Goal: Task Accomplishment & Management: Manage account settings

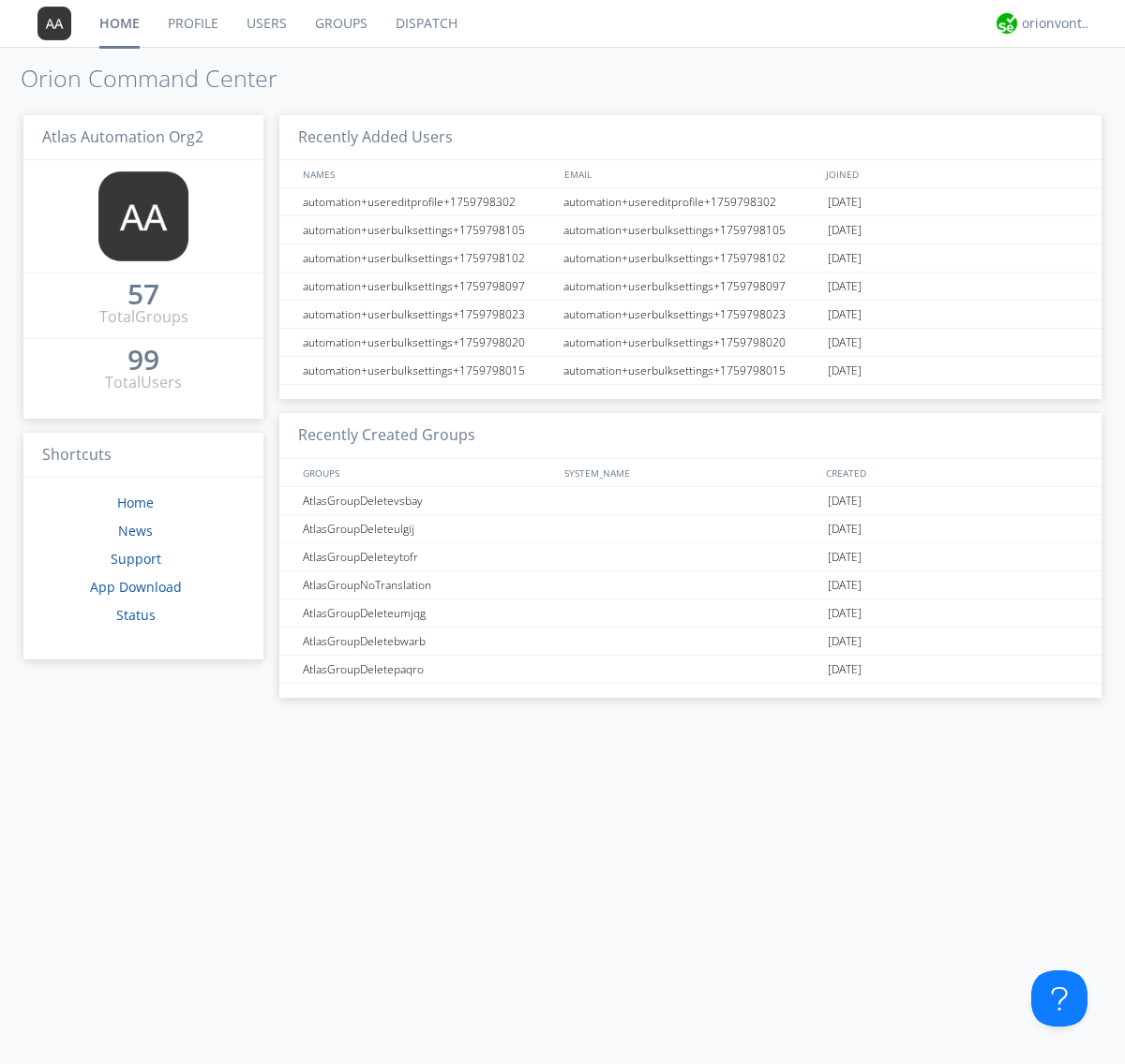
click at [339, 23] on link "Groups" at bounding box center [341, 23] width 81 height 47
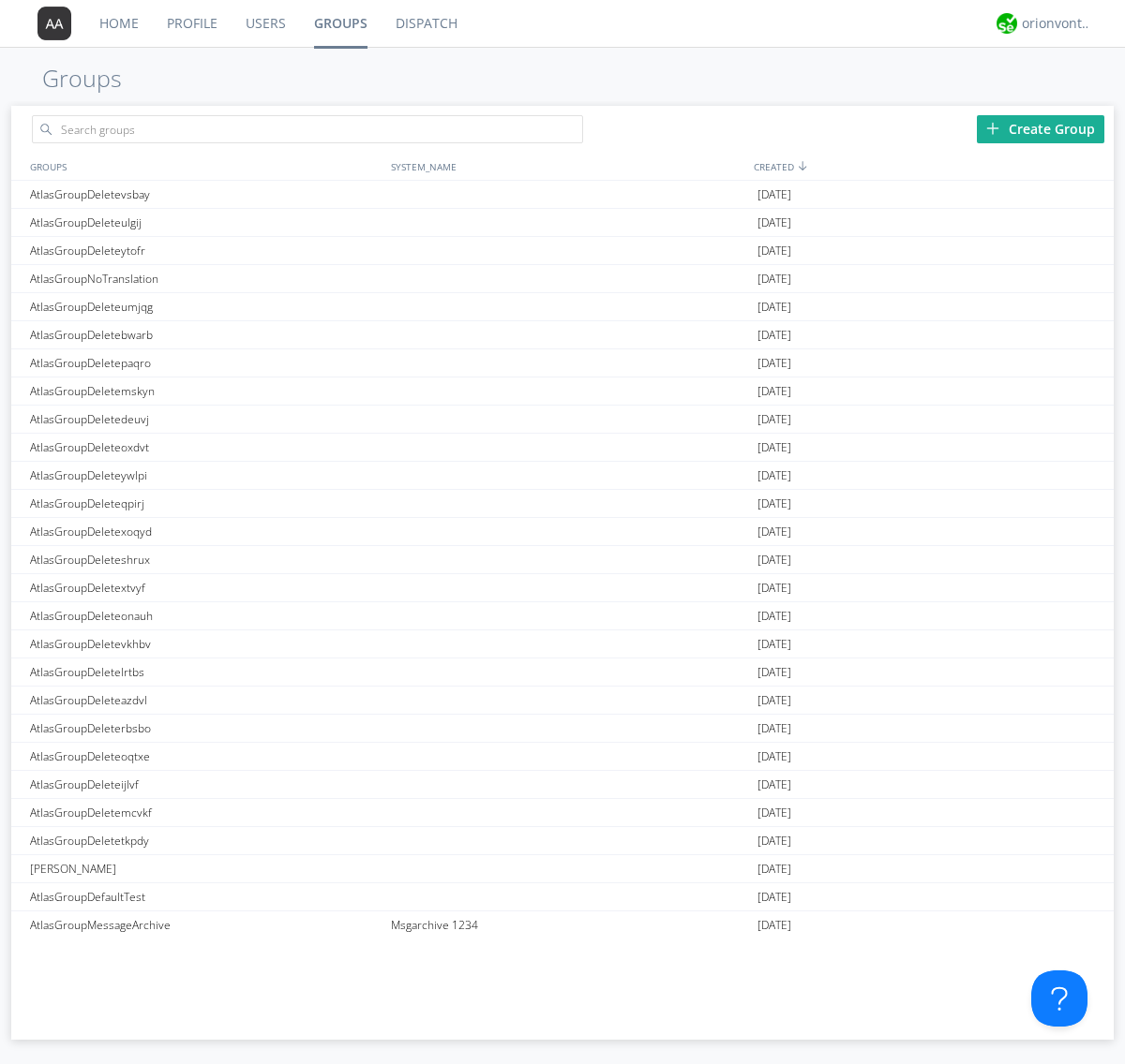
click at [1040, 129] on div "Create Group" at bounding box center [1040, 129] width 128 height 28
click at [339, 23] on link "Groups" at bounding box center [340, 23] width 82 height 47
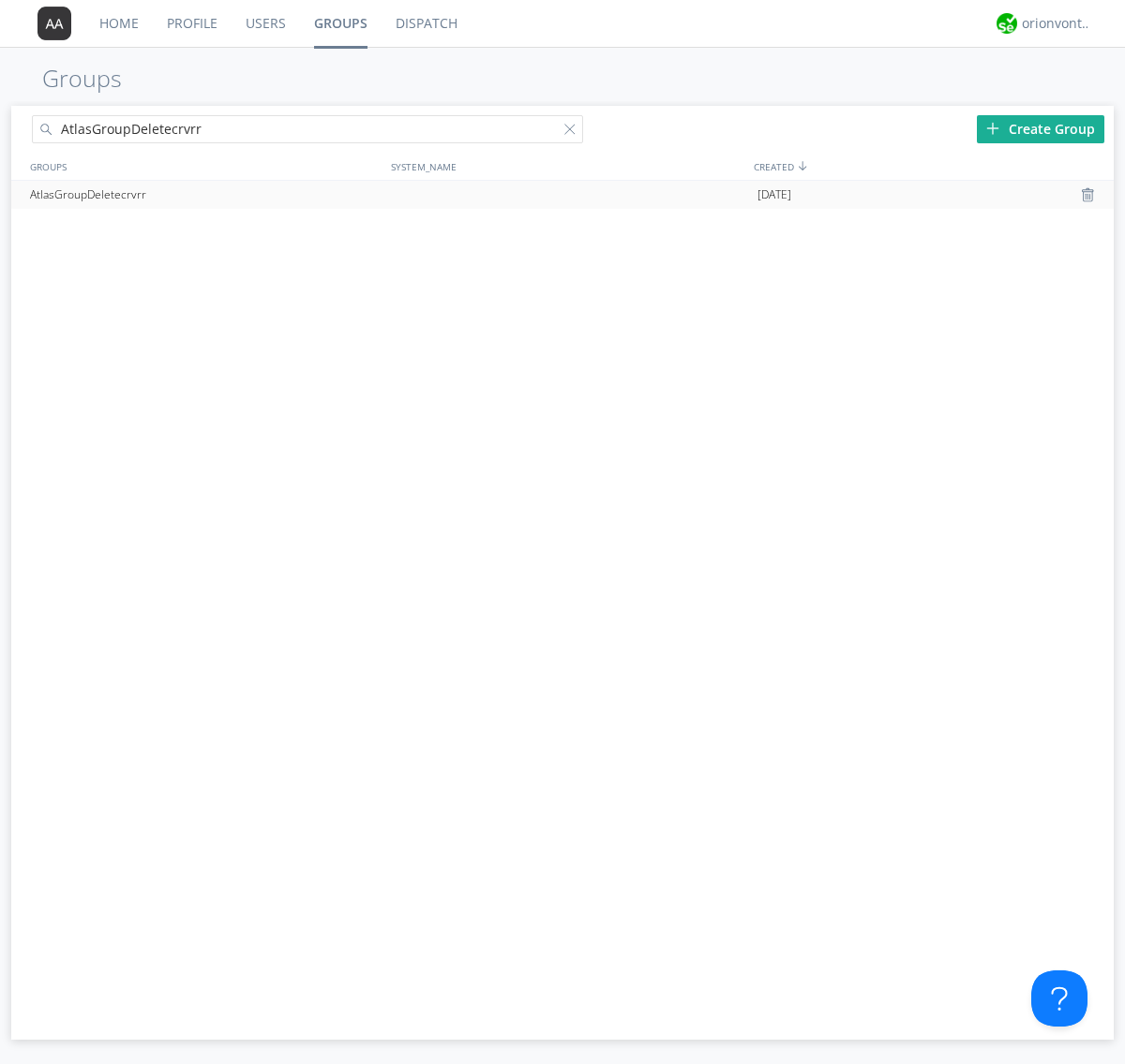
type input "AtlasGroupDeletecrvrr"
click at [574, 132] on div at bounding box center [573, 133] width 18 height 18
type input "AtlasGroupDeletecrvrr"
click at [205, 194] on div "AtlasGroupDeletecrvrr" at bounding box center [205, 194] width 361 height 28
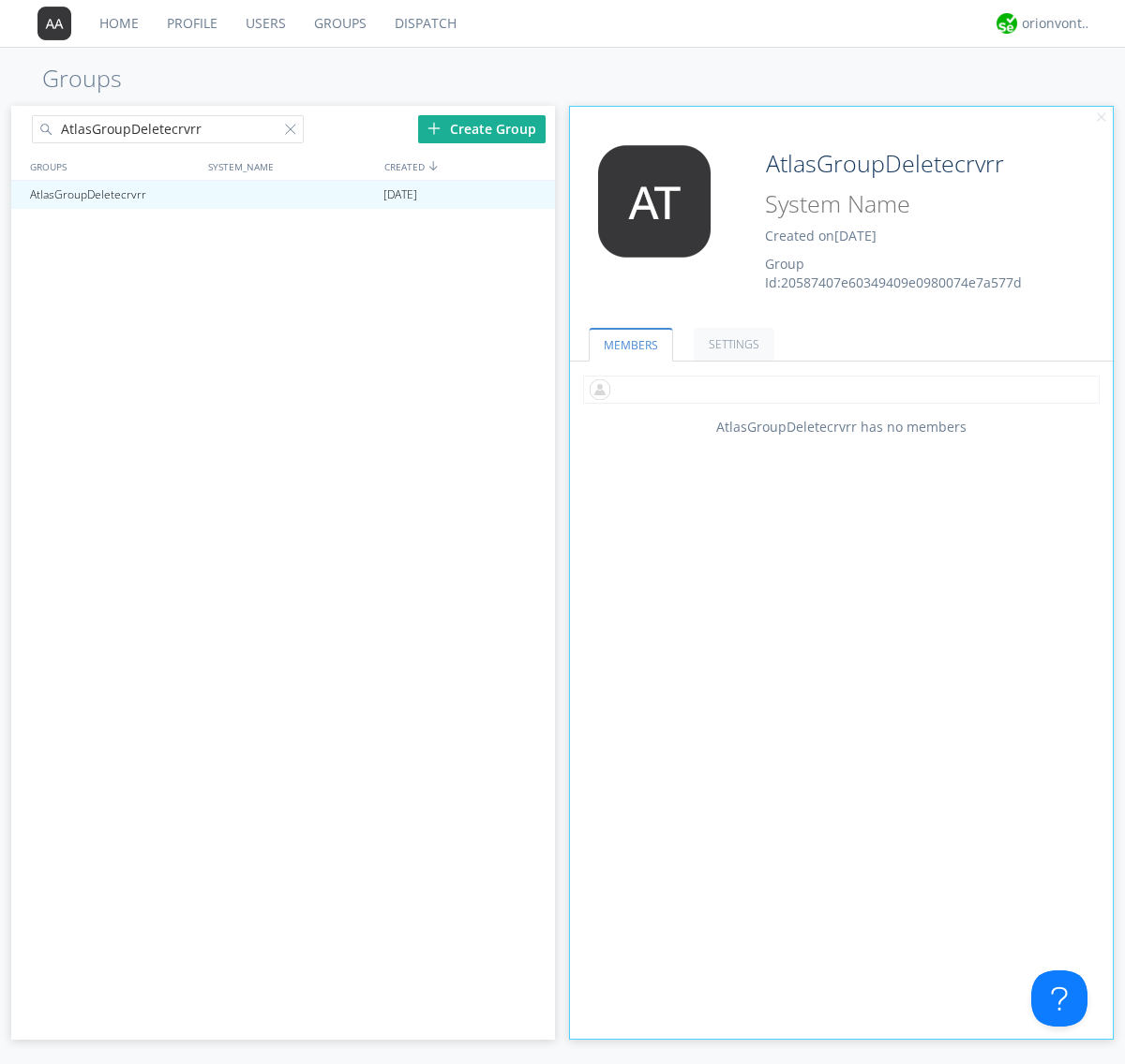
click at [840, 389] on input "text" at bounding box center [840, 389] width 516 height 28
type input "automation+atlas0002+org2"
click at [1052, 23] on div "orionvontas+atlas+automation+org2" at bounding box center [1056, 23] width 70 height 18
